Goal: Information Seeking & Learning: Learn about a topic

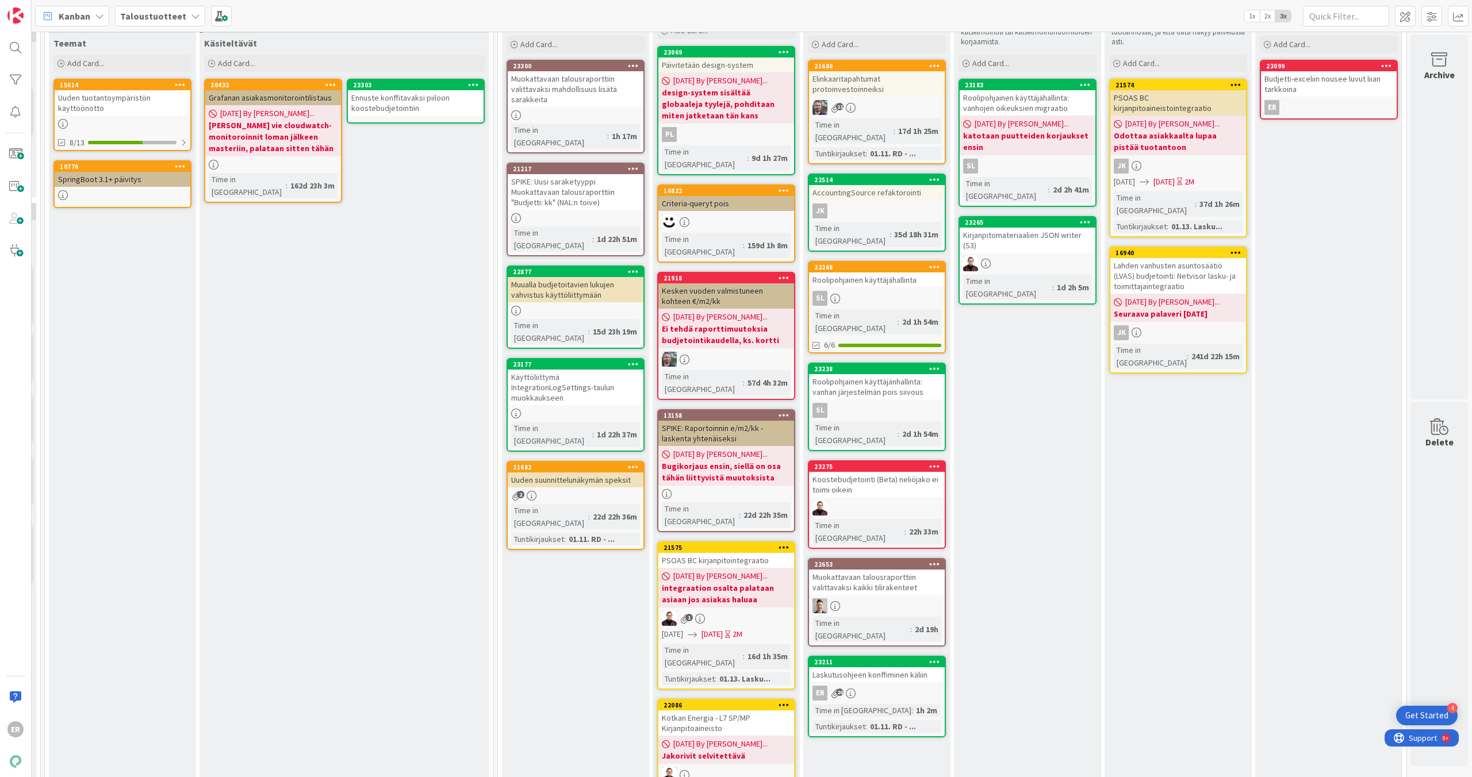
scroll to position [92, 1075]
click at [873, 667] on div "Laskutusohjeen konffiminen käliin" at bounding box center [877, 674] width 136 height 15
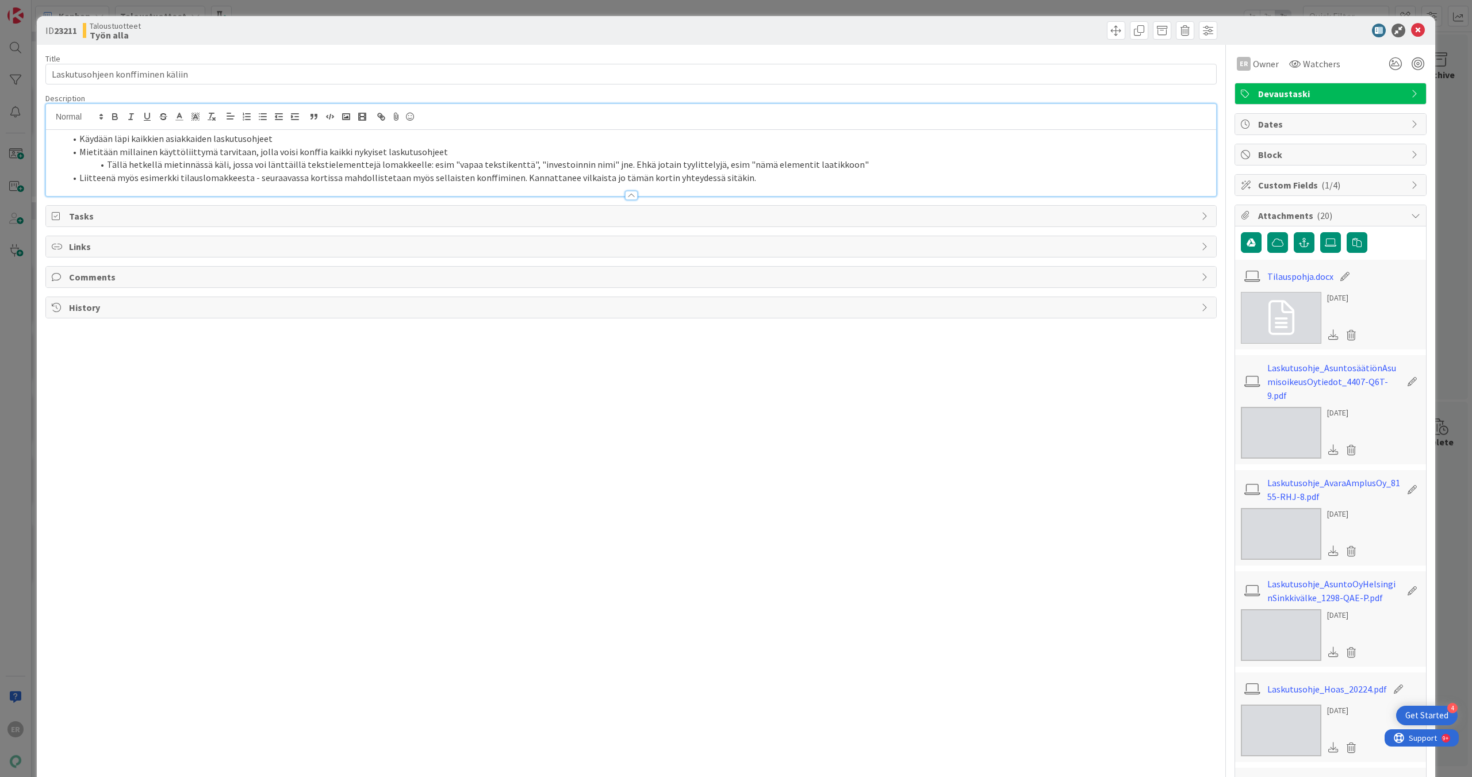
click at [380, 130] on div "Käydään läpi kaikkien asiakkaiden laskutusohjeet Mietitään millainen käyttöliit…" at bounding box center [631, 163] width 1170 height 66
click at [469, 152] on li "Mietitään millainen käyttöliittymä tarvitaan, jolla voisi konffia kaikki nykyis…" at bounding box center [638, 151] width 1145 height 13
click at [400, 152] on li "Mietitään millainen käyttöliittymä tarvitaan, jolla voisi konffia kaikki nykyis…" at bounding box center [638, 151] width 1145 height 13
click at [479, 160] on li "Tällä hetkellä mietinnässä käli, jossa voi länttäillä tekstielementtejä lomakke…" at bounding box center [638, 164] width 1145 height 13
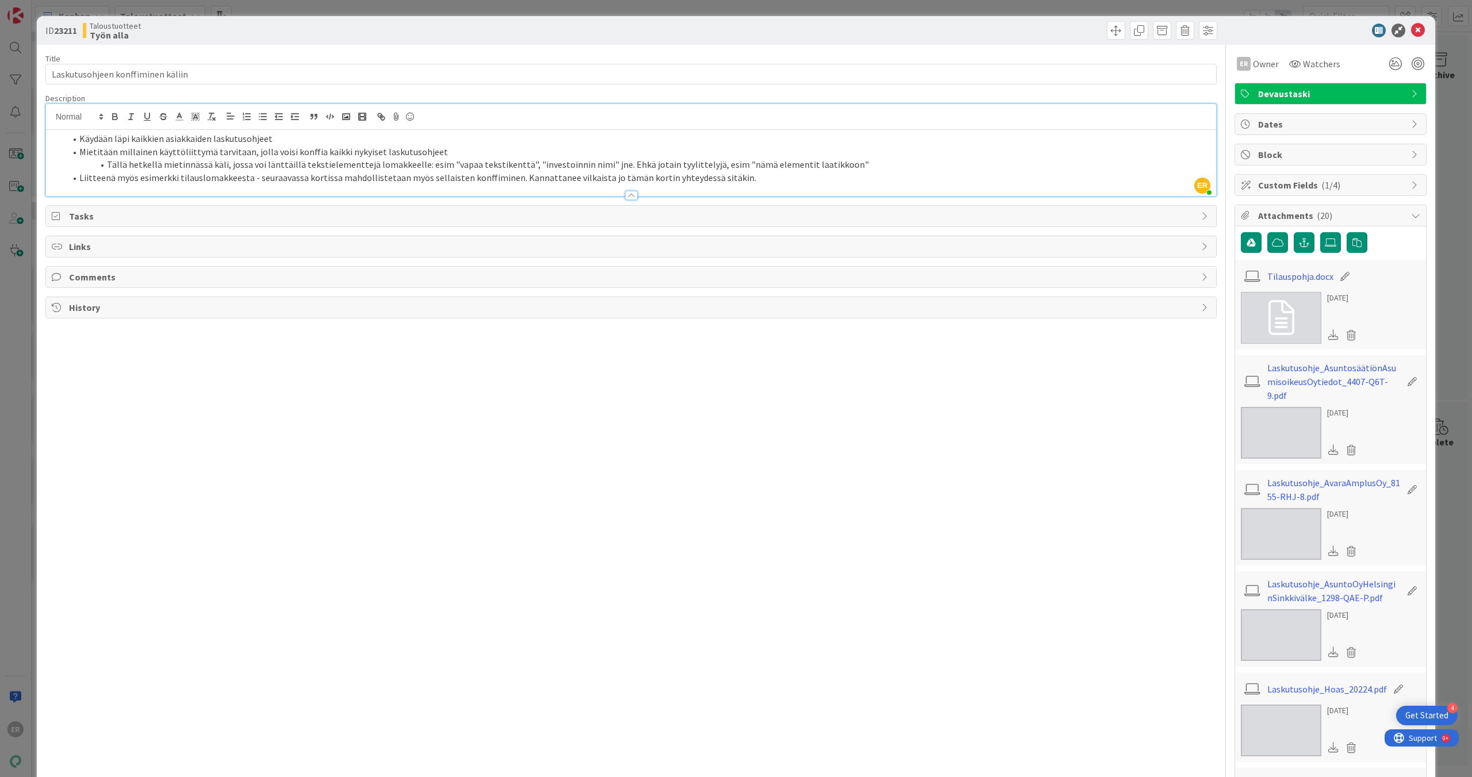
click at [469, 166] on li "Tällä hetkellä mietinnässä käli, jossa voi länttäillä tekstielementtejä lomakke…" at bounding box center [638, 164] width 1145 height 13
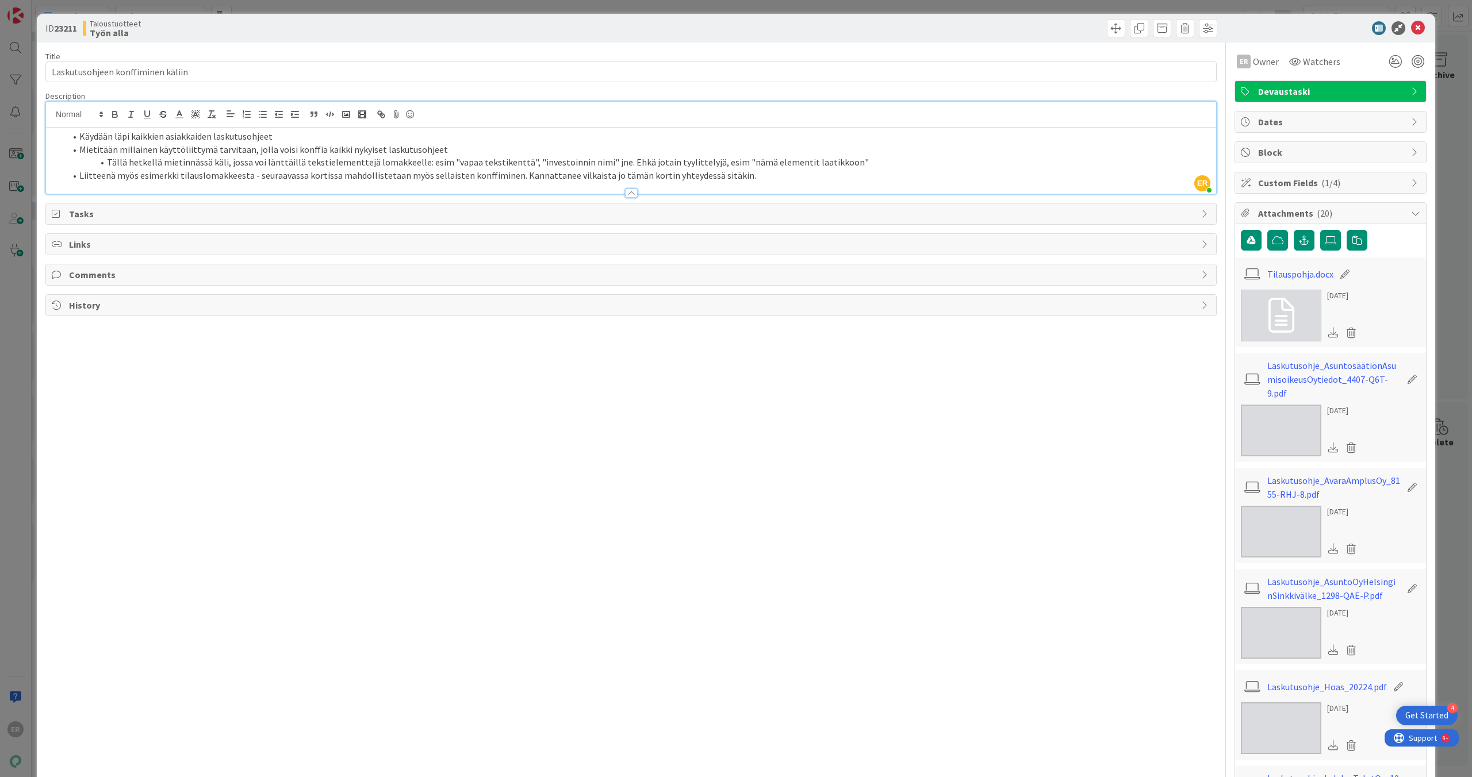
scroll to position [5, 0]
